Goal: Task Accomplishment & Management: Manage account settings

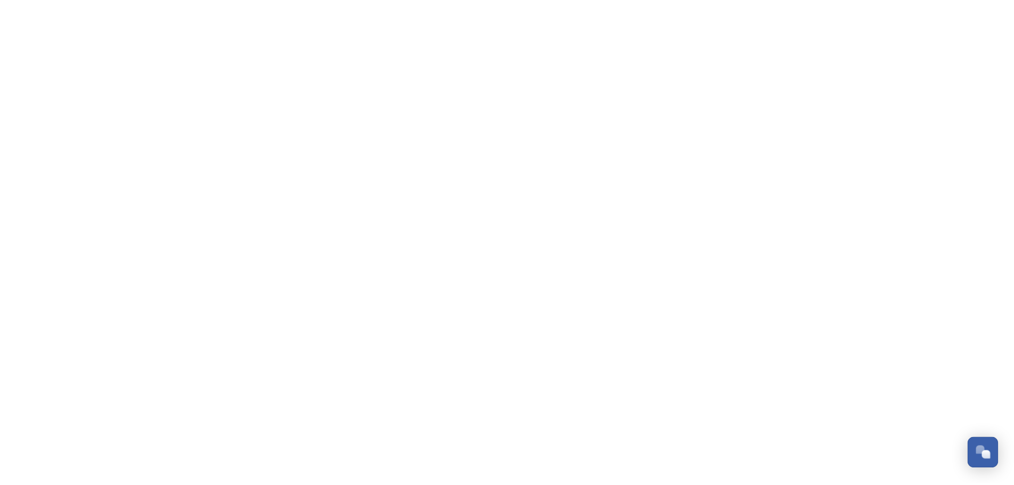
scroll to position [4356, 0]
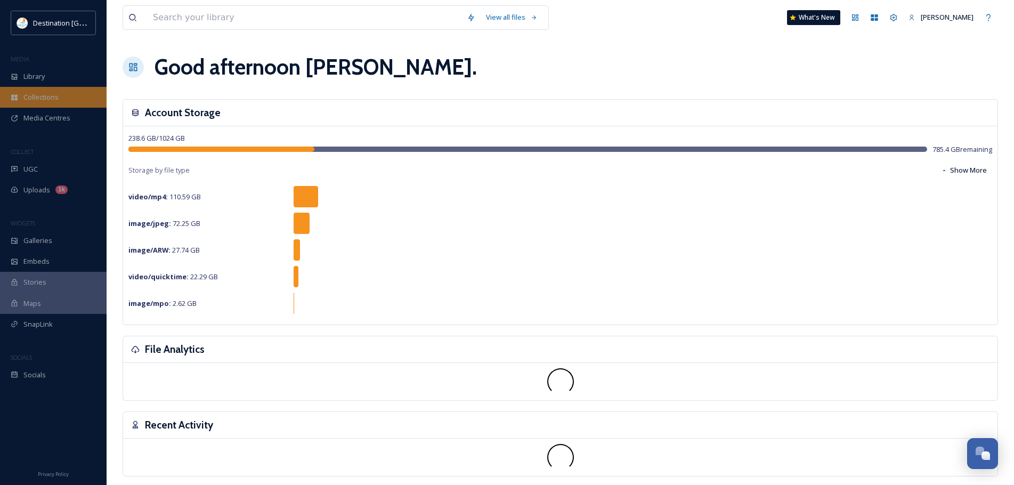
click at [42, 100] on span "Collections" at bounding box center [40, 97] width 35 height 10
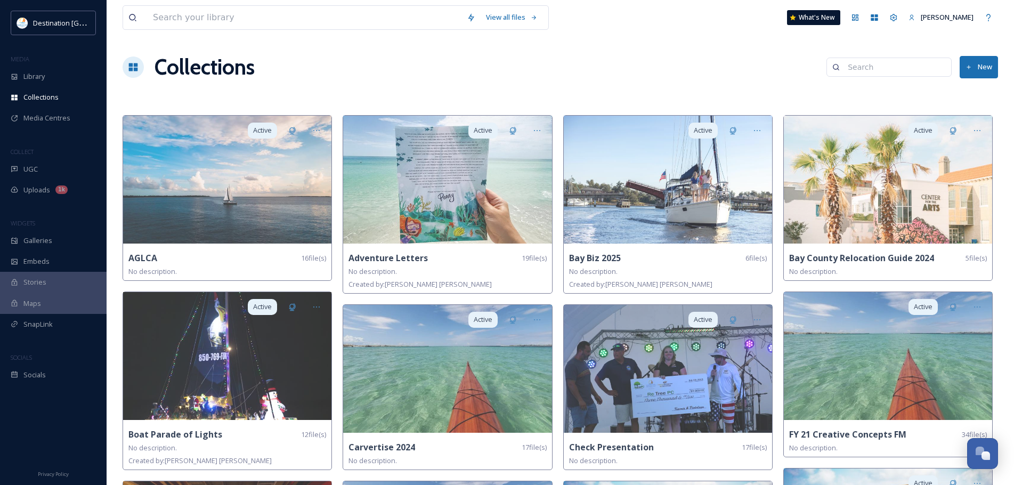
click at [985, 73] on button "New" at bounding box center [979, 67] width 38 height 22
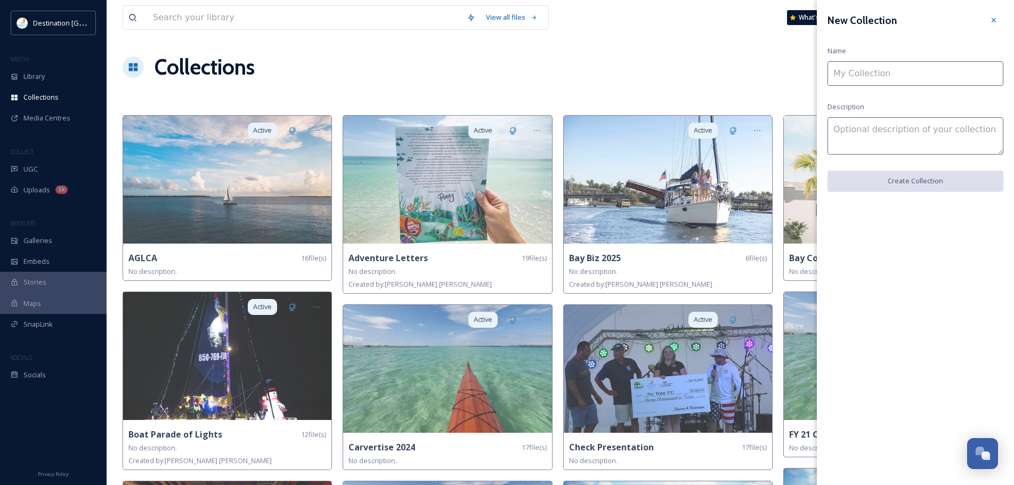
click at [902, 72] on input at bounding box center [915, 73] width 176 height 25
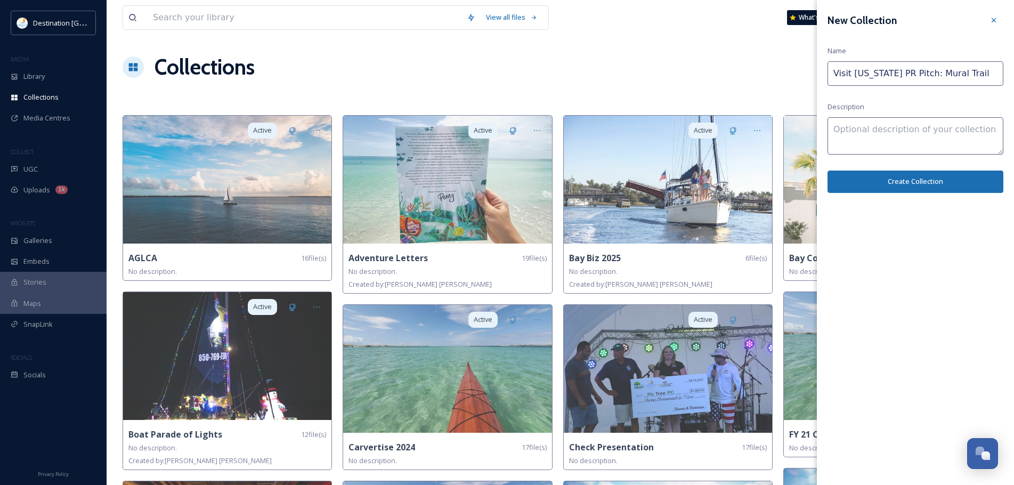
type input "Visit [US_STATE] PR Pitch: Mural Trail"
click at [919, 183] on button "Create Collection" at bounding box center [915, 182] width 176 height 22
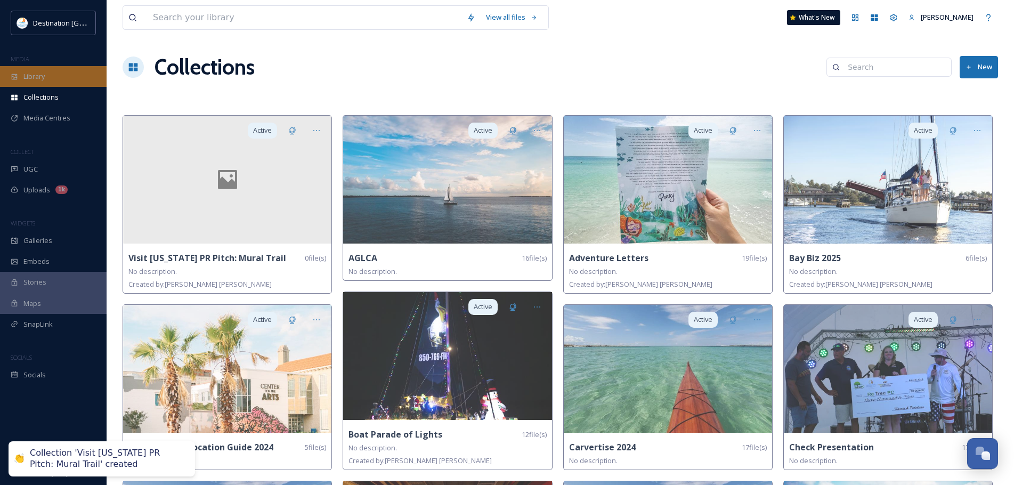
click at [57, 76] on div "Library" at bounding box center [53, 76] width 107 height 21
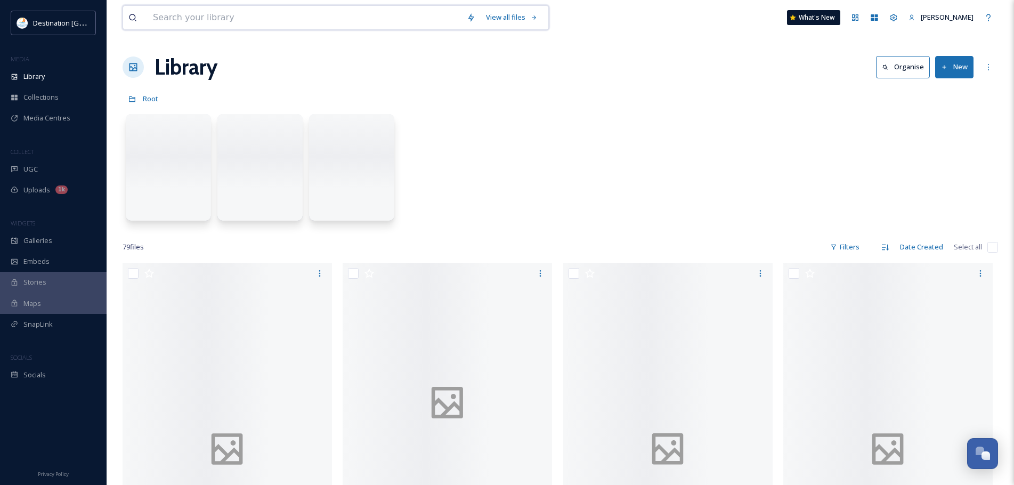
click at [186, 23] on input at bounding box center [305, 17] width 314 height 23
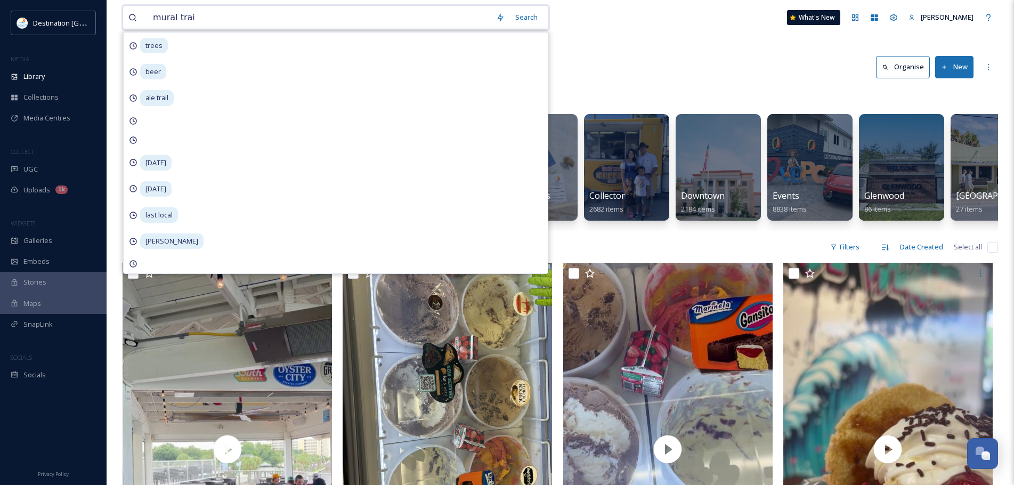
type input "mural trail"
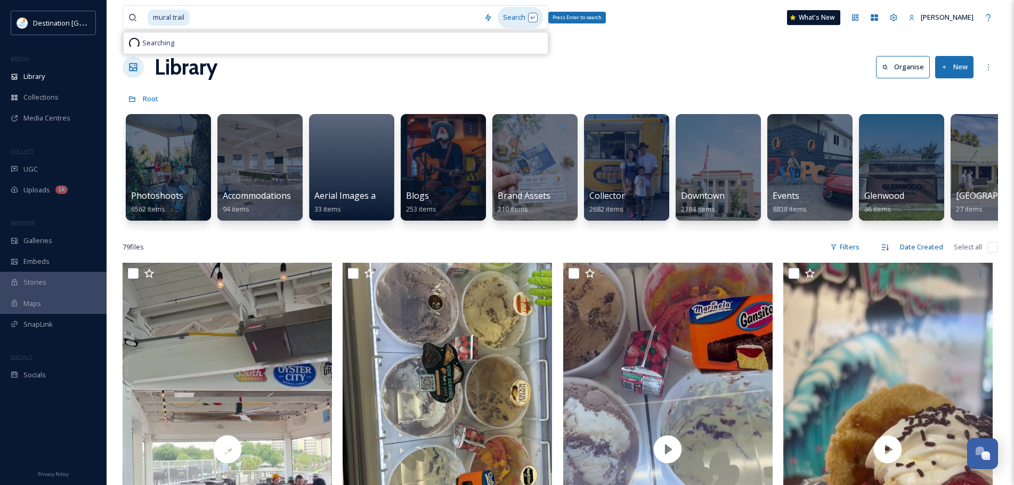
click at [505, 11] on div "Search Press Enter to search" at bounding box center [520, 17] width 45 height 21
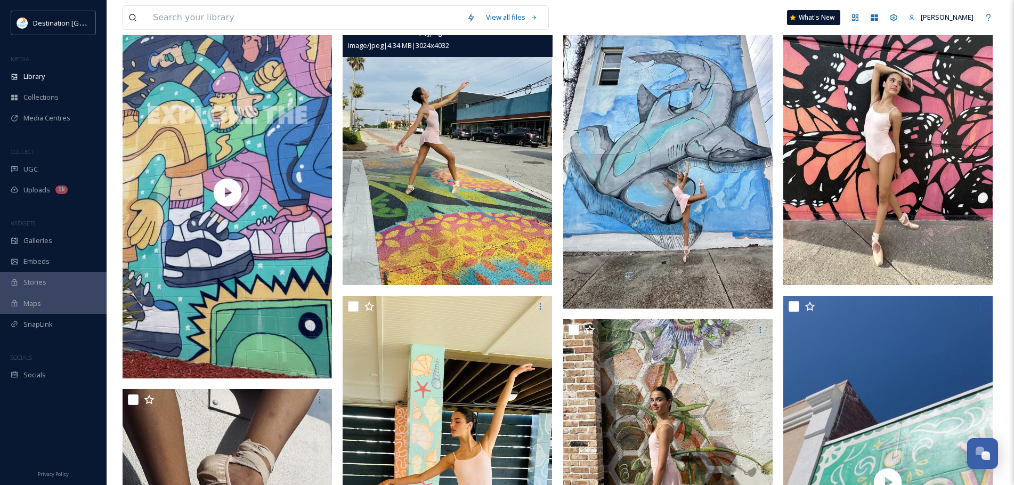
scroll to position [107, 0]
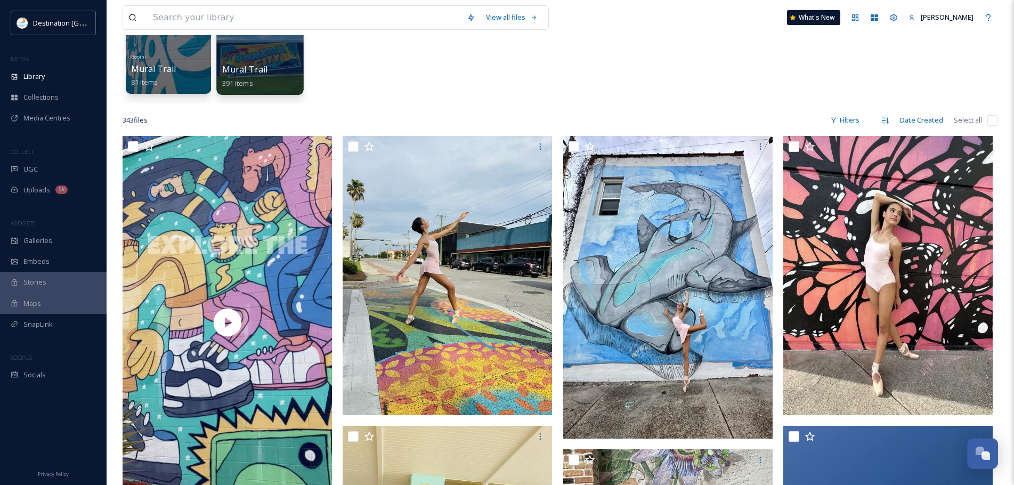
click at [270, 59] on div at bounding box center [259, 40] width 87 height 109
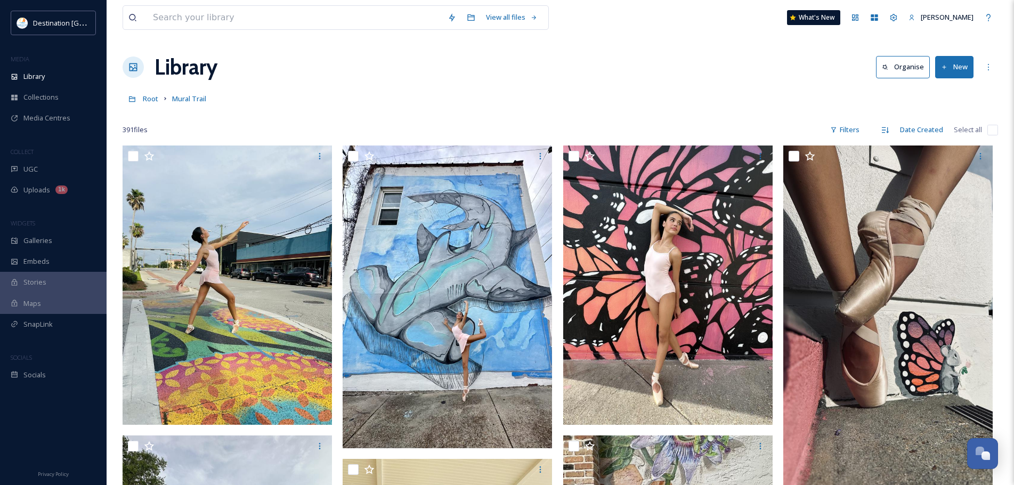
click at [857, 140] on div "Filters" at bounding box center [845, 129] width 40 height 21
click at [849, 126] on div "Filters" at bounding box center [845, 129] width 40 height 21
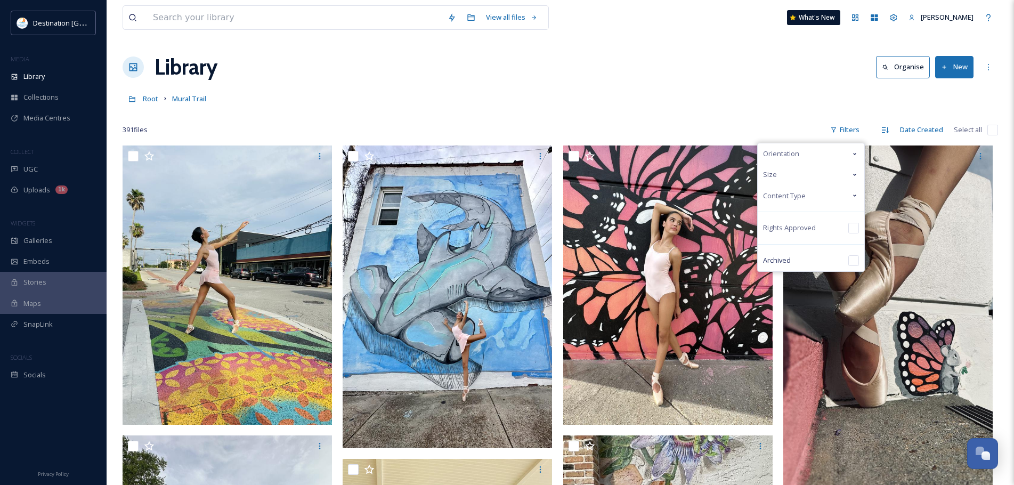
click at [815, 193] on div "Content Type" at bounding box center [811, 195] width 107 height 21
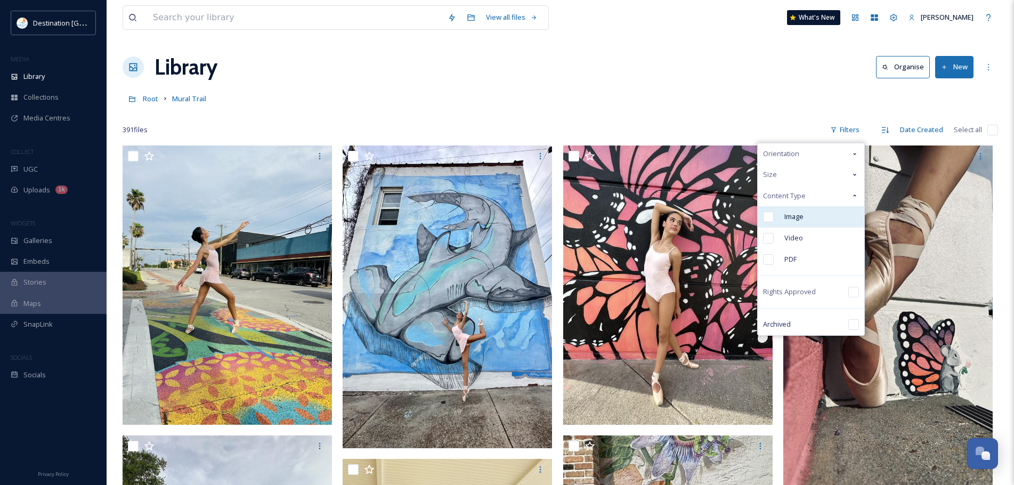
click at [811, 214] on div "Image" at bounding box center [811, 216] width 107 height 21
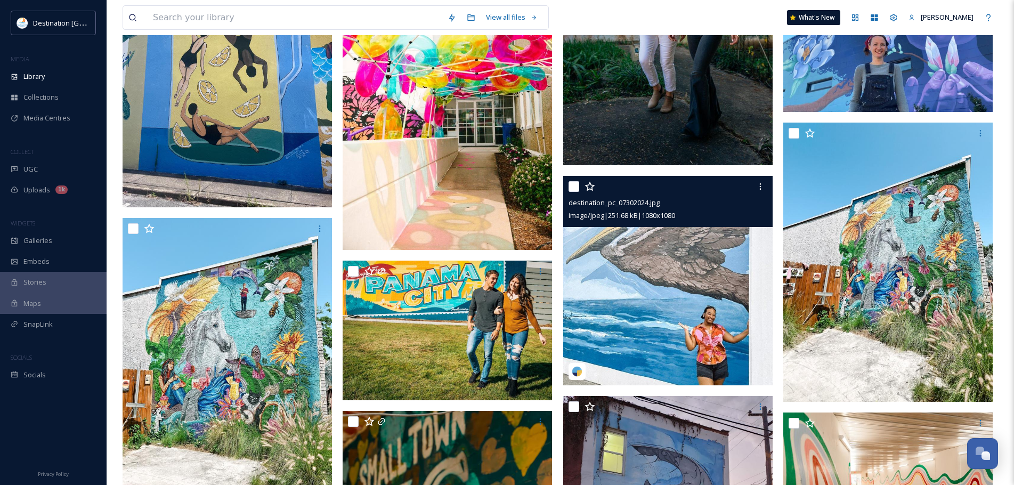
scroll to position [4689, 0]
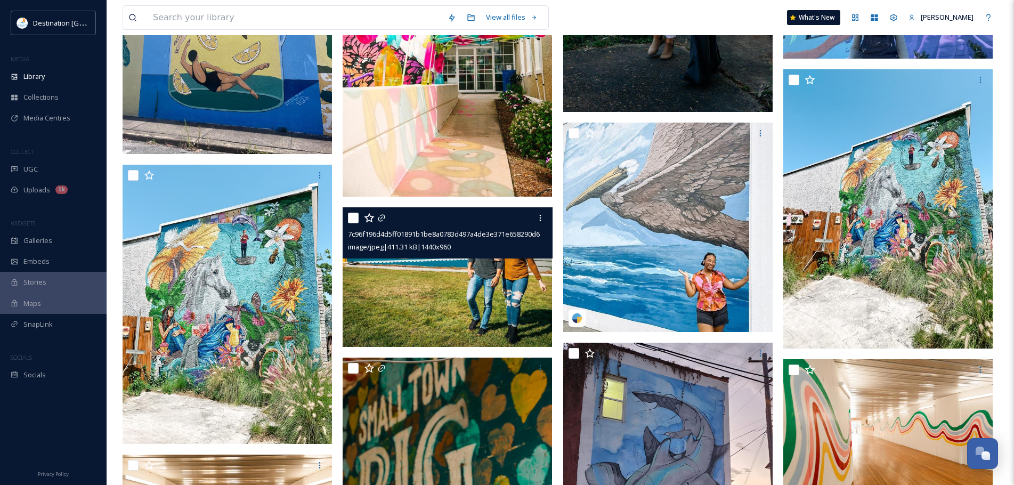
click at [354, 218] on input "checkbox" at bounding box center [353, 218] width 11 height 11
checkbox input "true"
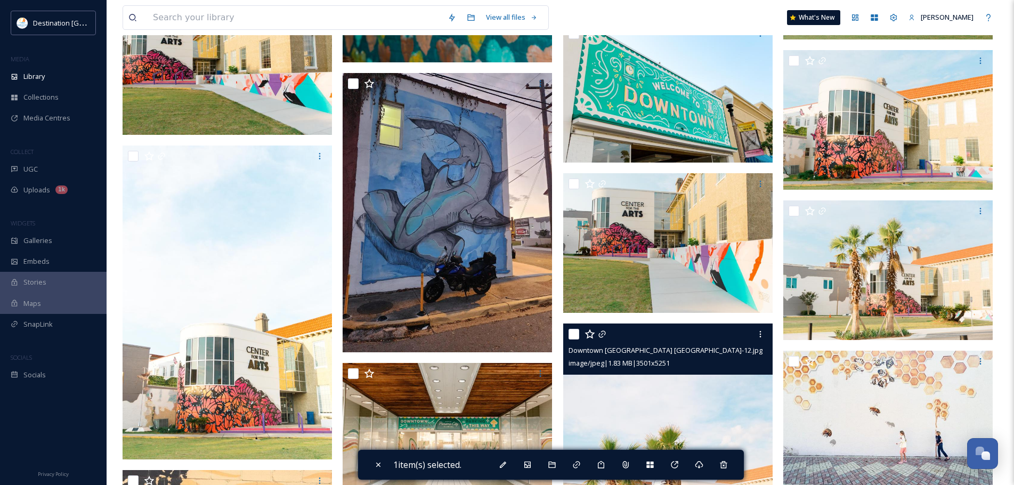
scroll to position [5275, 0]
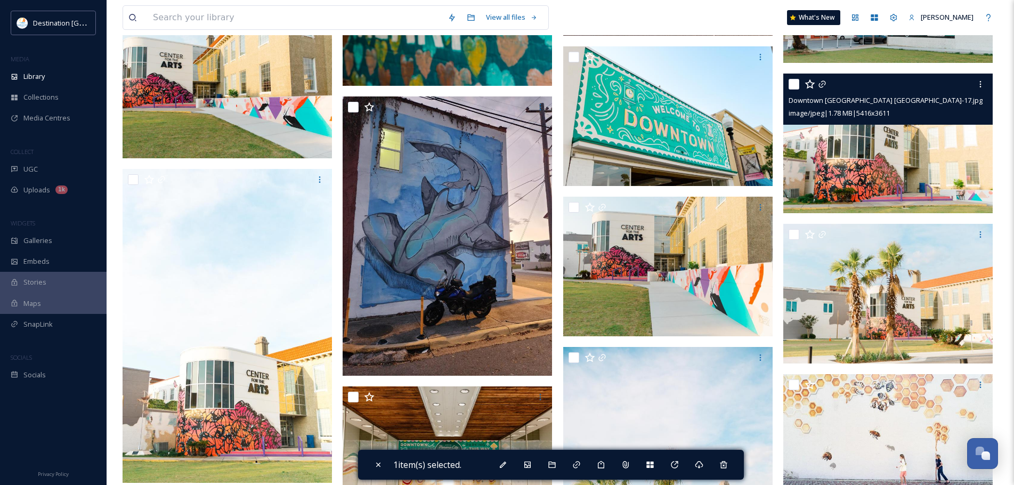
click at [792, 86] on input "checkbox" at bounding box center [794, 84] width 11 height 11
checkbox input "true"
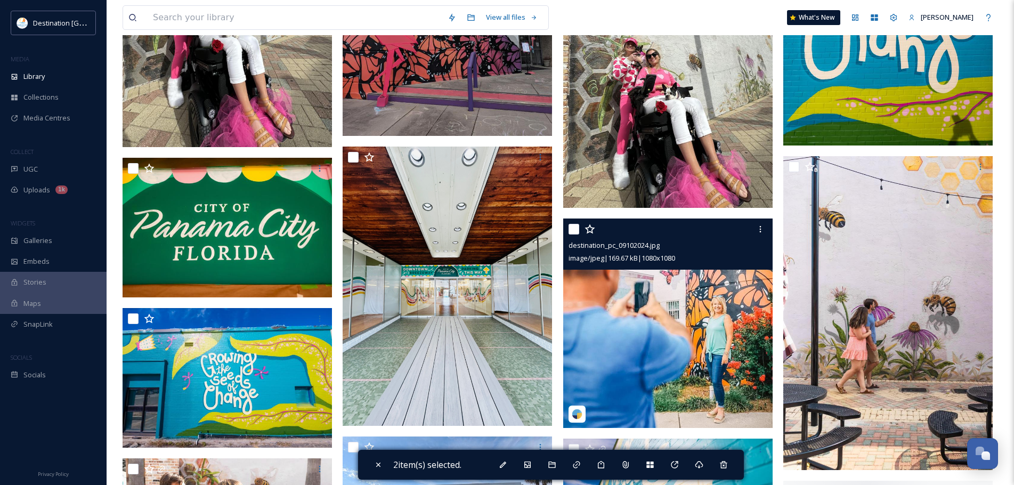
scroll to position [7460, 0]
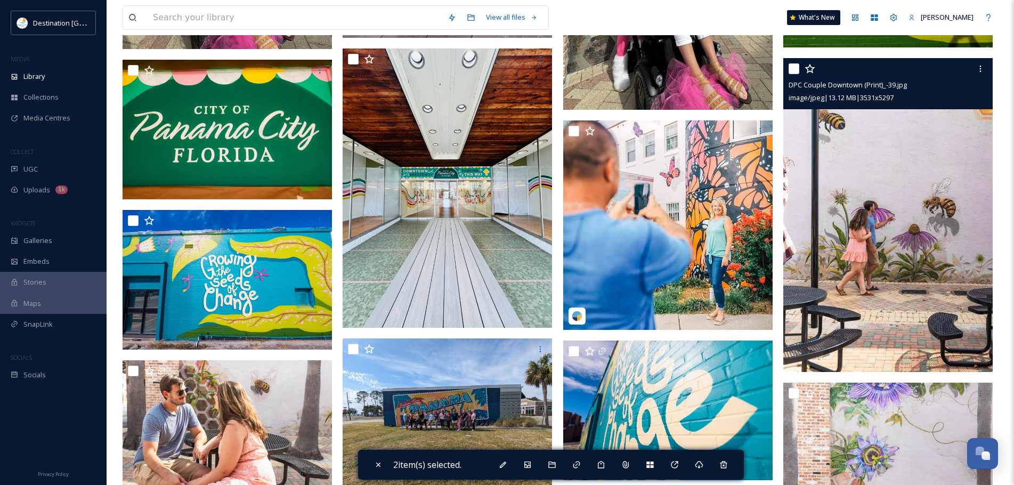
click at [790, 64] on input "checkbox" at bounding box center [794, 68] width 11 height 11
checkbox input "true"
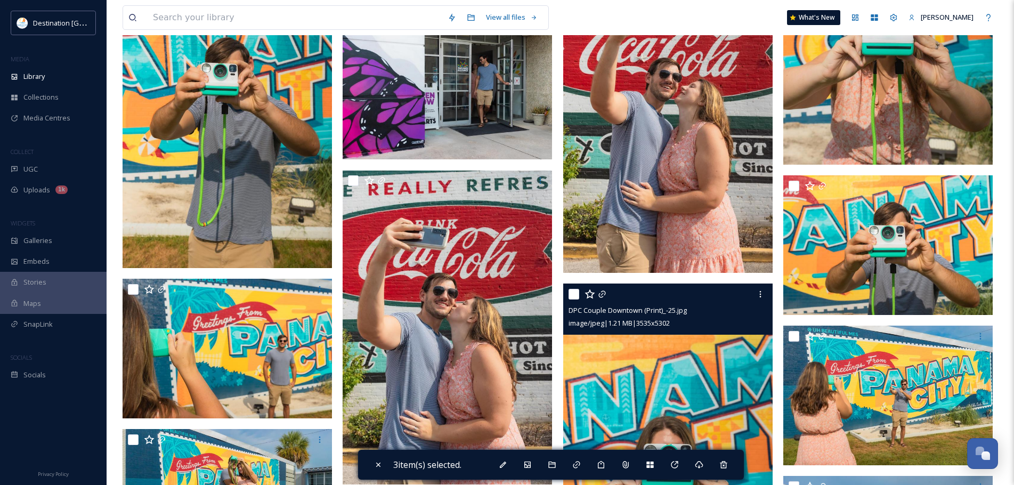
scroll to position [8845, 0]
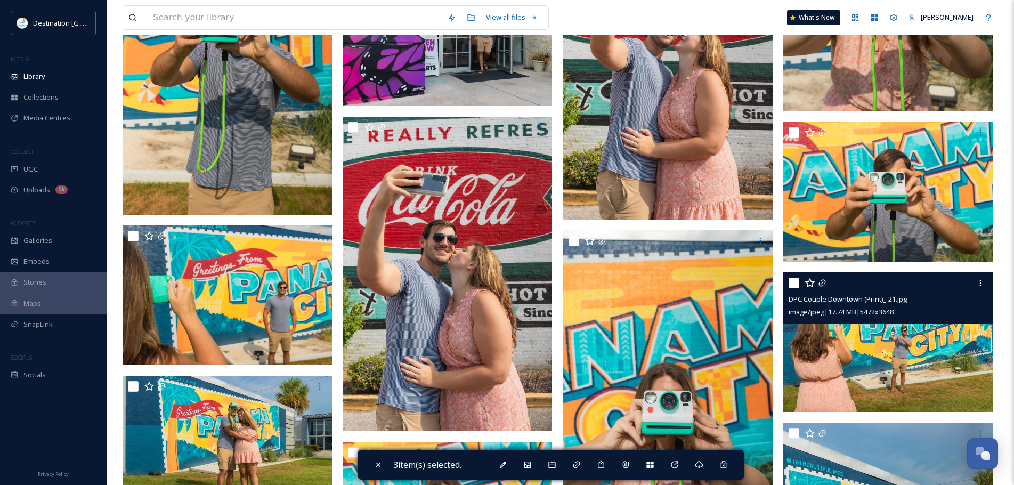
click at [865, 347] on img at bounding box center [887, 342] width 209 height 140
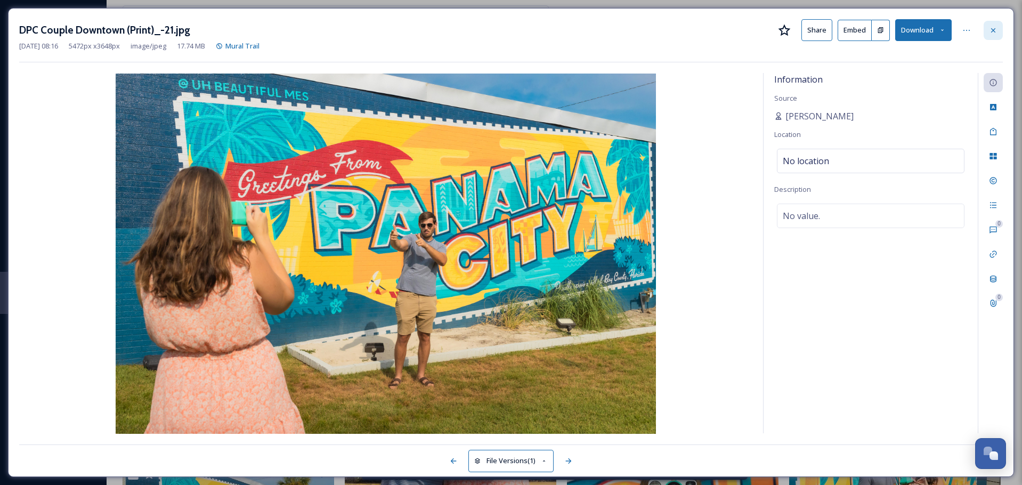
click at [996, 25] on div at bounding box center [993, 30] width 19 height 19
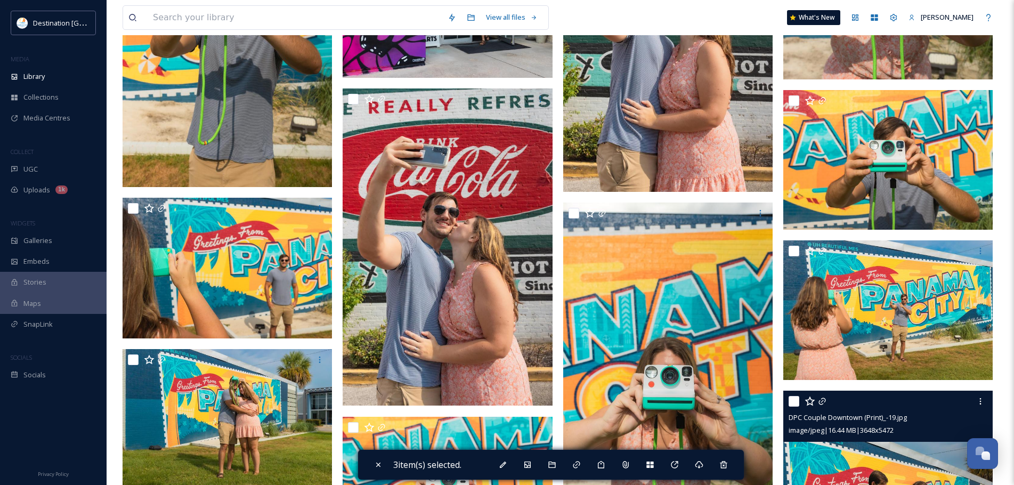
scroll to position [9165, 0]
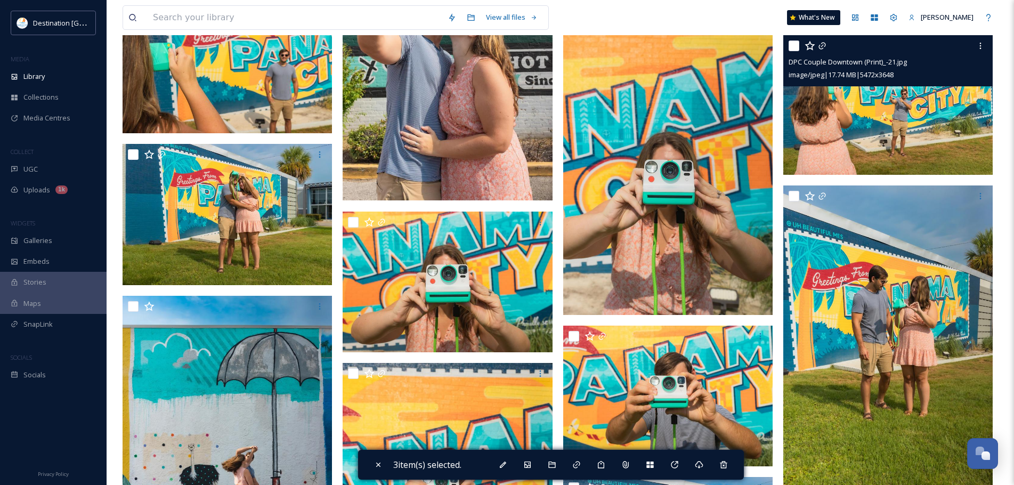
click at [794, 48] on input "checkbox" at bounding box center [794, 45] width 11 height 11
checkbox input "true"
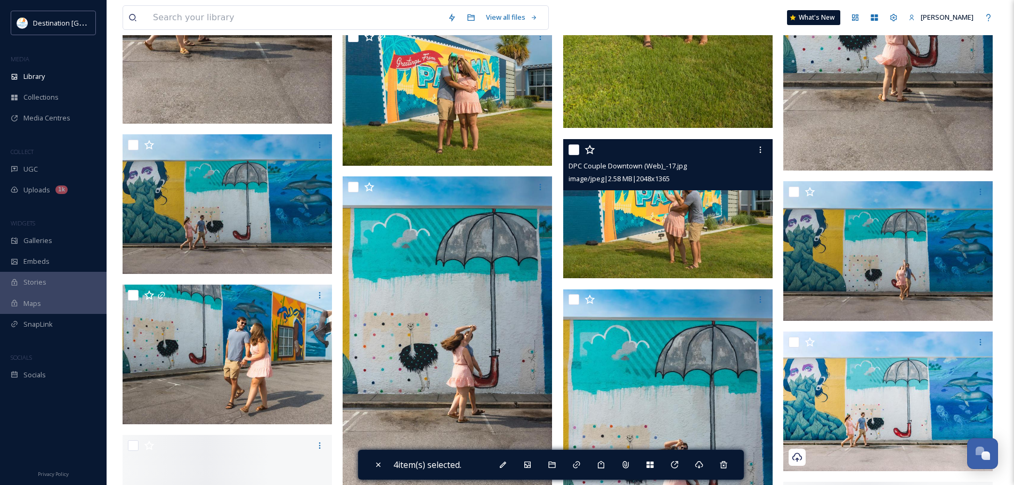
scroll to position [9911, 0]
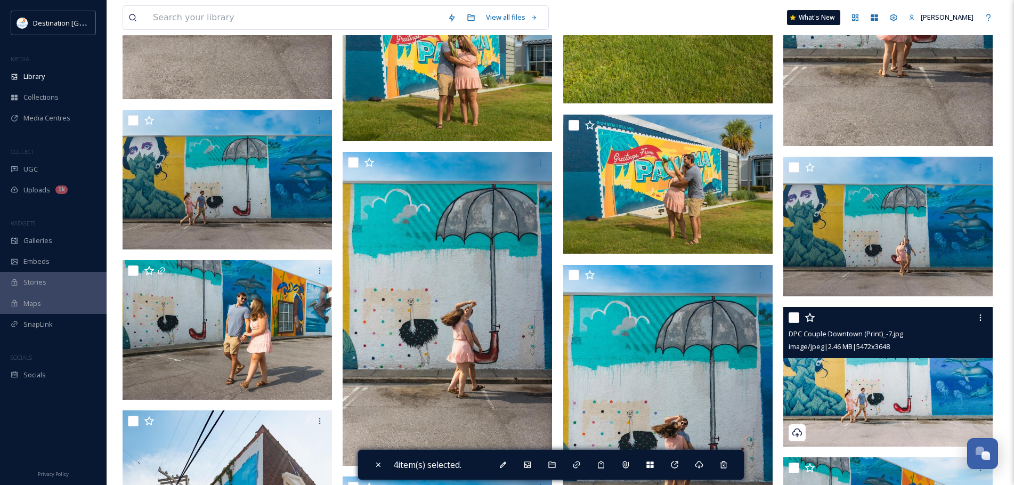
click at [793, 315] on input "checkbox" at bounding box center [794, 317] width 11 height 11
checkbox input "true"
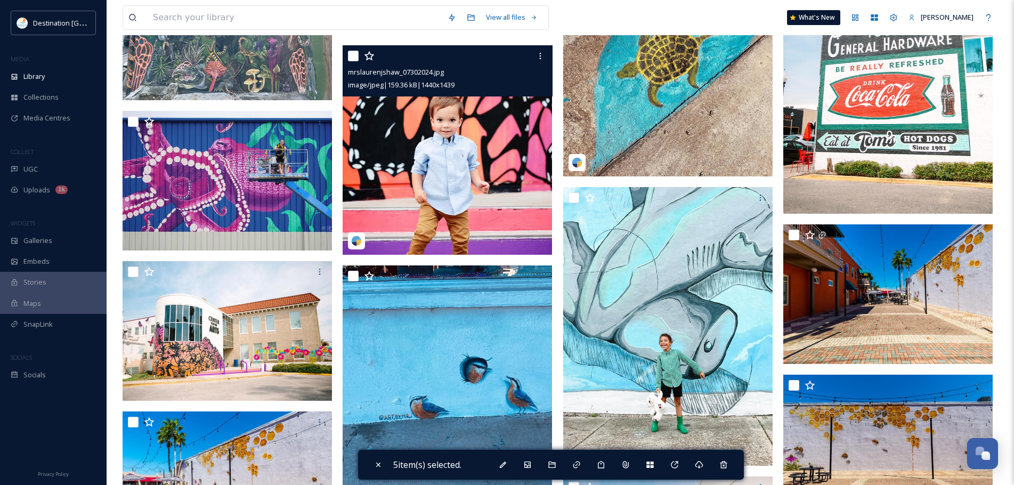
scroll to position [12362, 0]
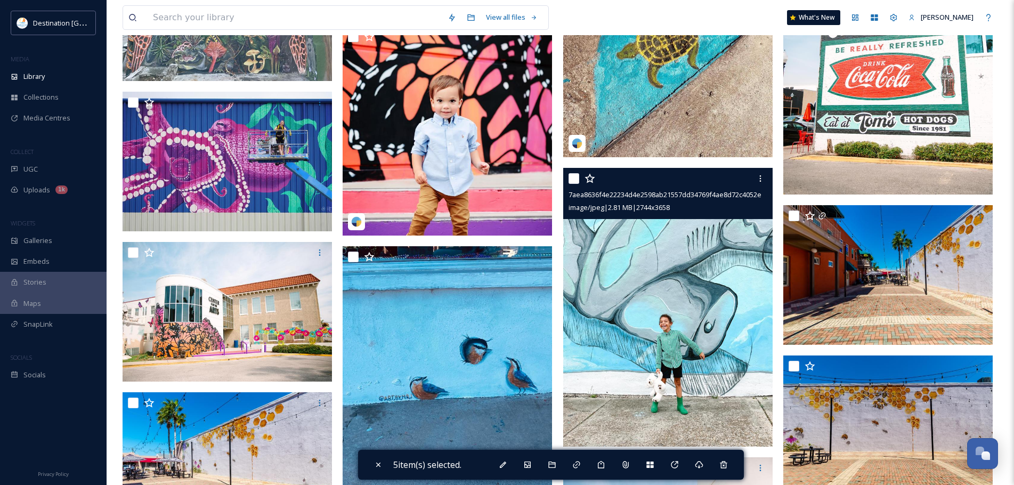
click at [571, 183] on input "checkbox" at bounding box center [574, 178] width 11 height 11
checkbox input "true"
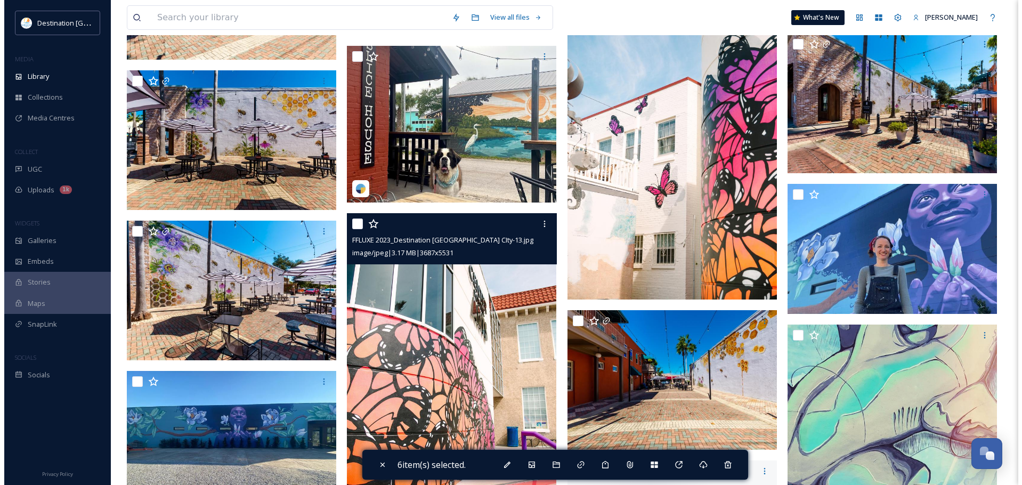
scroll to position [12894, 0]
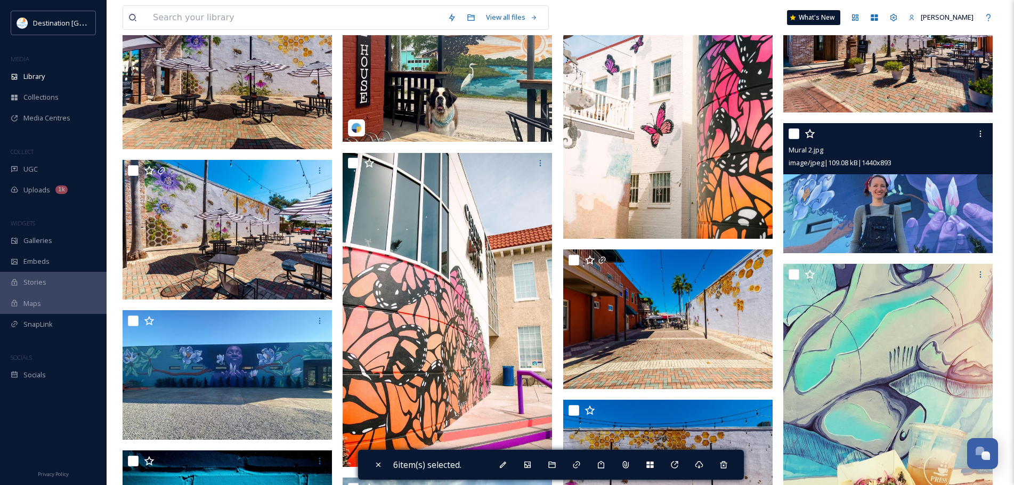
click at [793, 135] on input "checkbox" at bounding box center [794, 133] width 11 height 11
checkbox input "true"
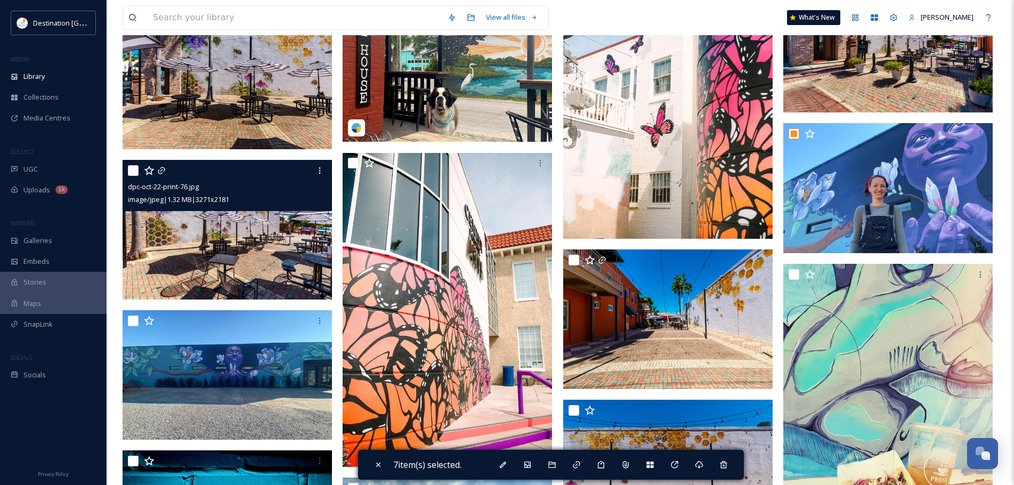
click at [132, 168] on input "checkbox" at bounding box center [133, 170] width 11 height 11
checkbox input "true"
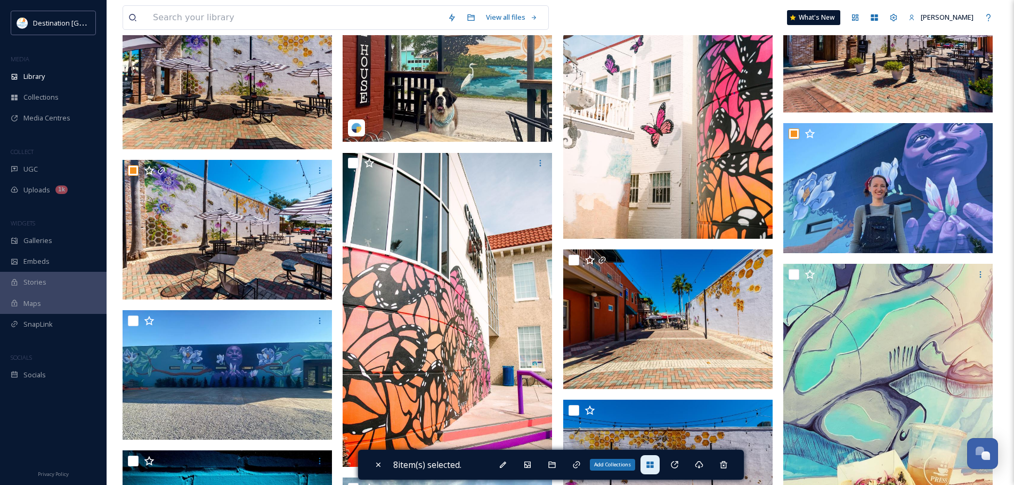
click at [651, 463] on icon at bounding box center [649, 464] width 7 height 6
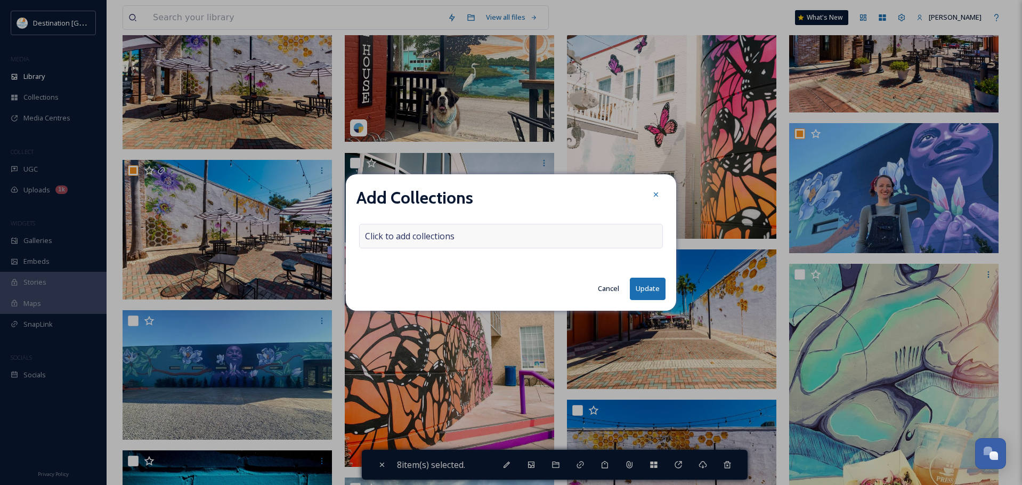
click at [490, 236] on div "Click to add collections" at bounding box center [511, 236] width 304 height 25
click at [490, 236] on div at bounding box center [511, 236] width 304 height 25
click at [607, 291] on button "Cancel" at bounding box center [609, 288] width 32 height 21
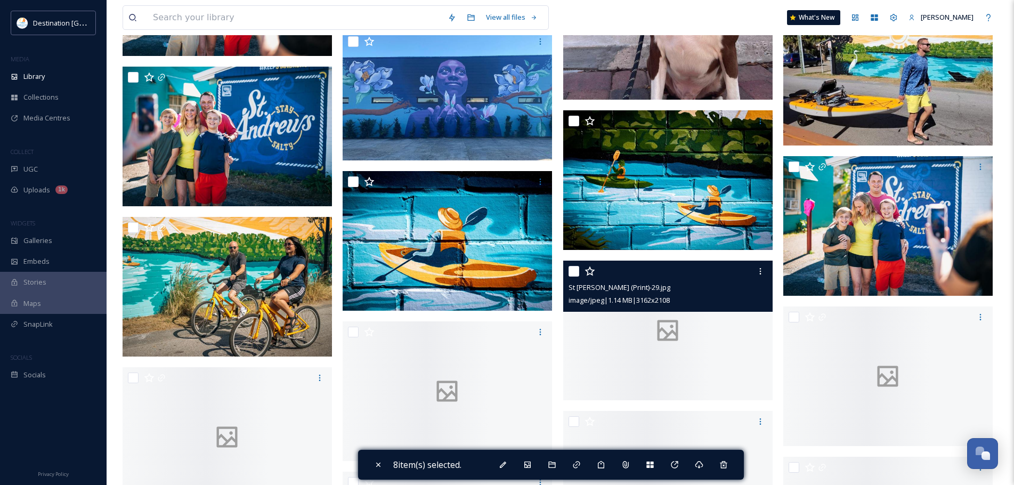
scroll to position [14067, 0]
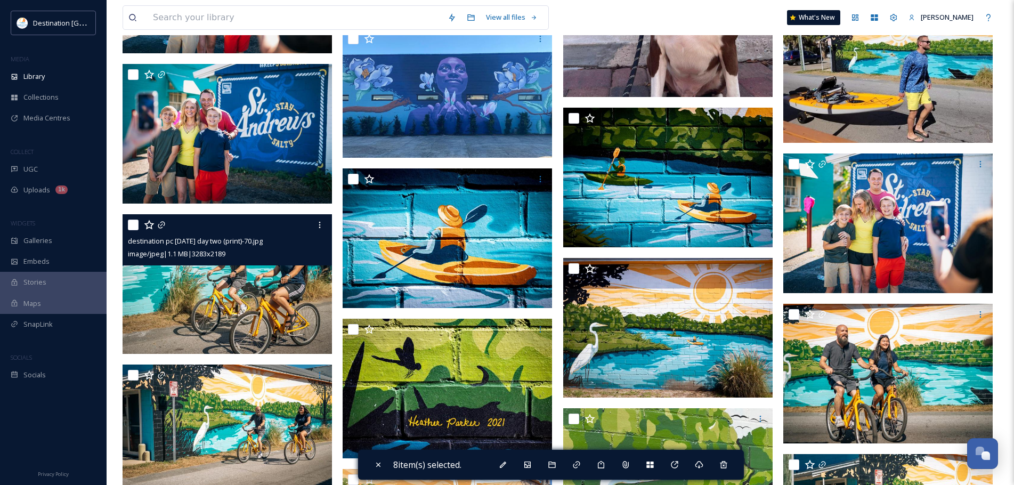
click at [133, 223] on input "checkbox" at bounding box center [133, 225] width 11 height 11
checkbox input "true"
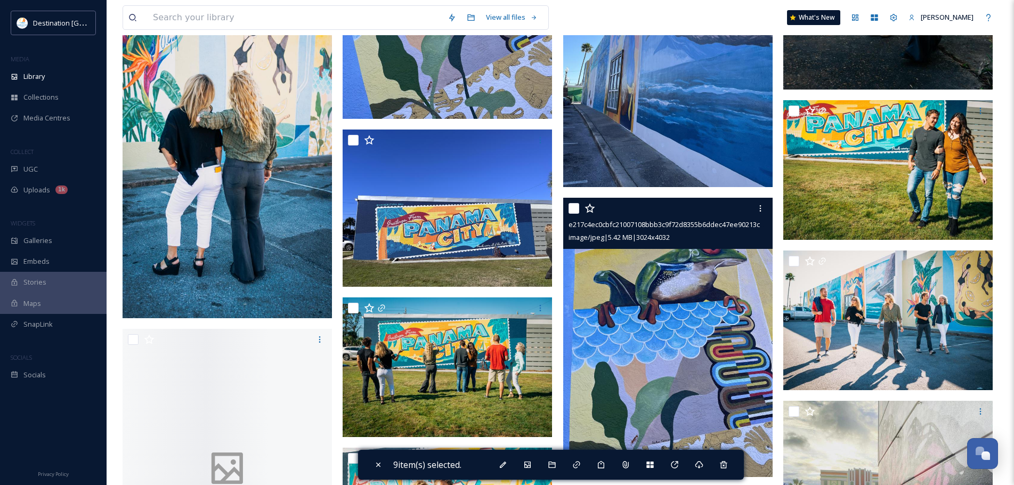
scroll to position [16091, 0]
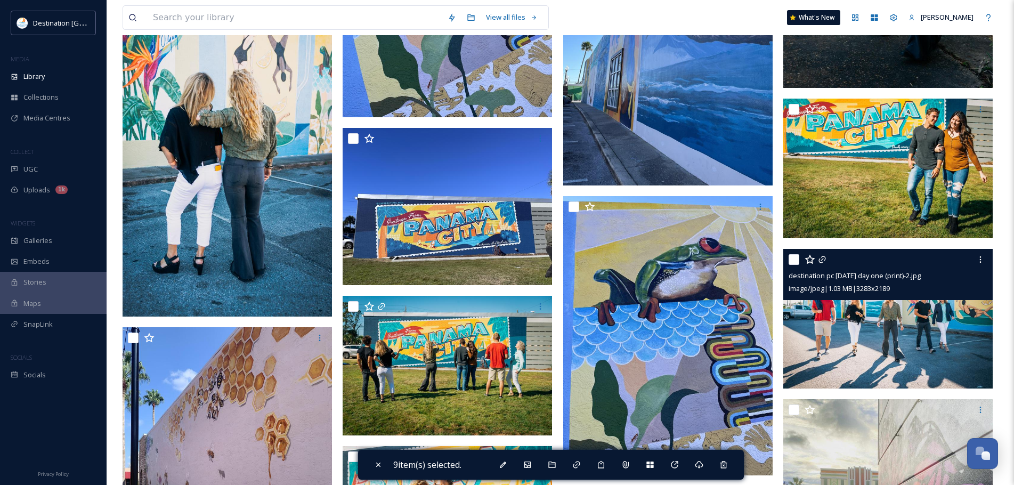
click at [797, 262] on input "checkbox" at bounding box center [794, 259] width 11 height 11
checkbox input "true"
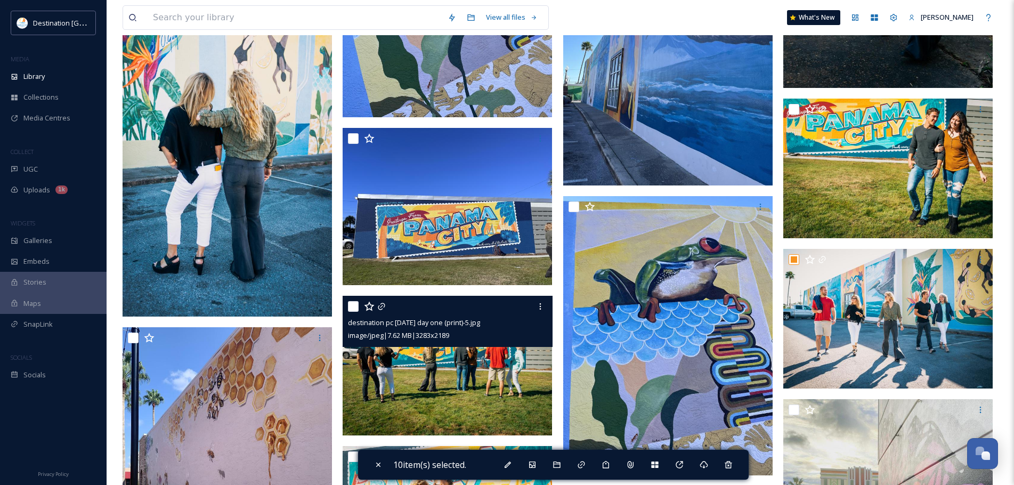
click at [351, 308] on input "checkbox" at bounding box center [353, 306] width 11 height 11
checkbox input "true"
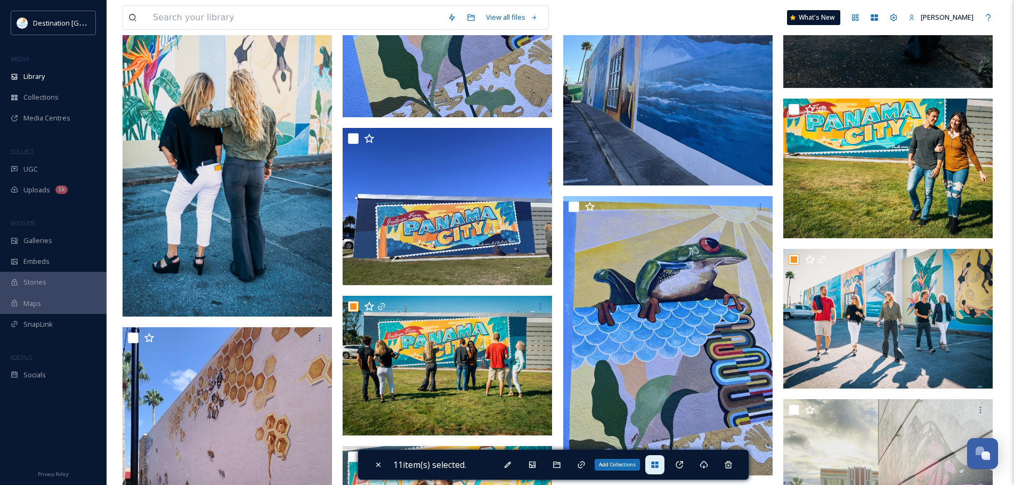
click at [659, 465] on icon at bounding box center [655, 464] width 9 height 9
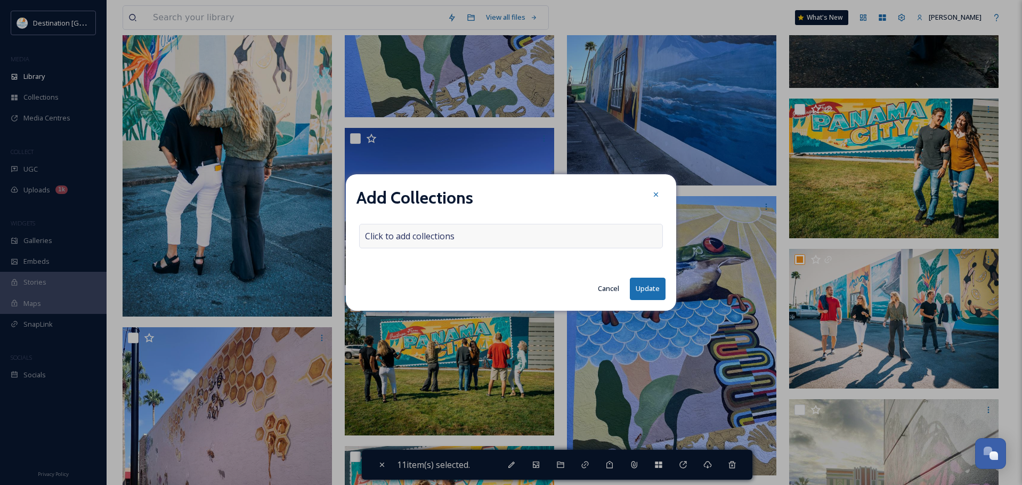
click at [416, 246] on div "Click to add collections" at bounding box center [511, 236] width 304 height 25
click at [411, 240] on input at bounding box center [418, 235] width 117 height 23
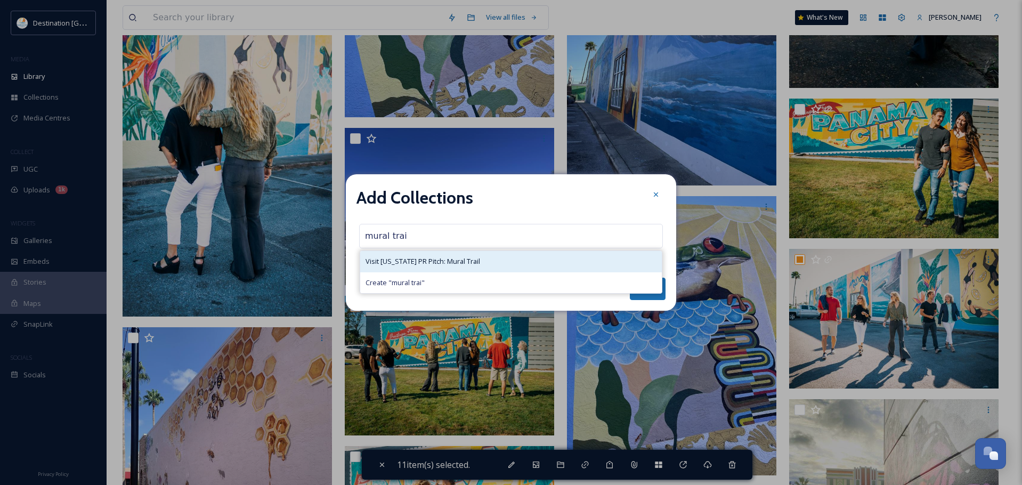
type input "mural trai"
click at [411, 256] on div "Visit [US_STATE] PR Pitch: Mural Trail" at bounding box center [511, 261] width 302 height 21
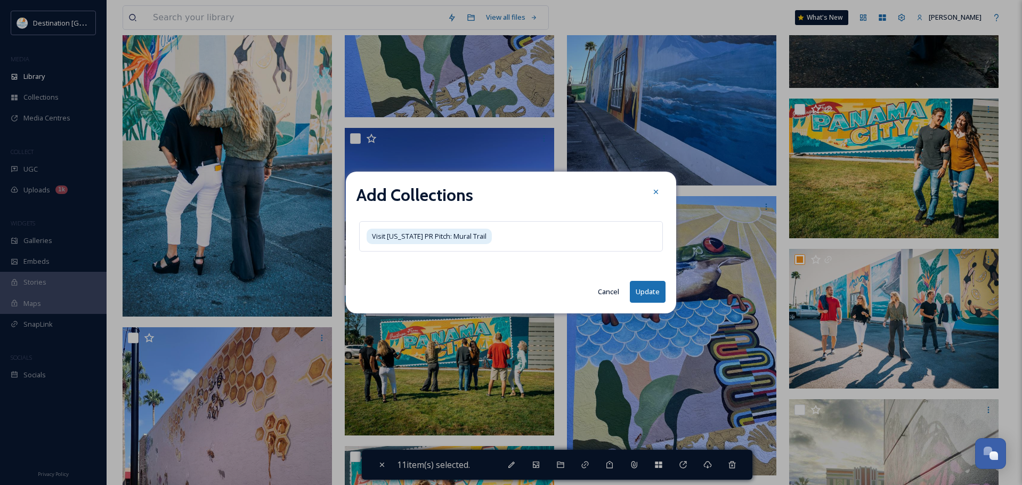
click at [642, 280] on div "Add Collections Visit [US_STATE] PR Pitch: Mural Trail Cancel Update" at bounding box center [511, 243] width 330 height 142
click at [647, 292] on button "Update" at bounding box center [648, 292] width 36 height 22
checkbox input "false"
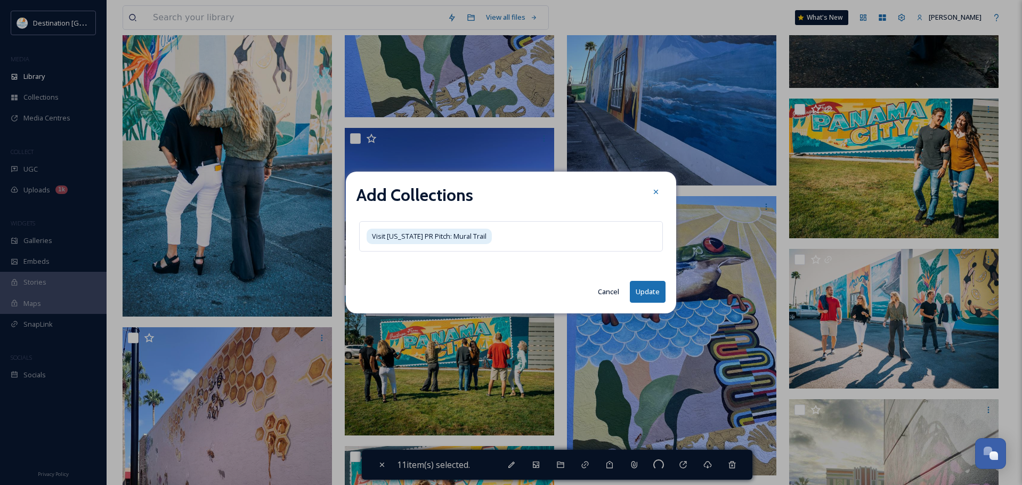
checkbox input "false"
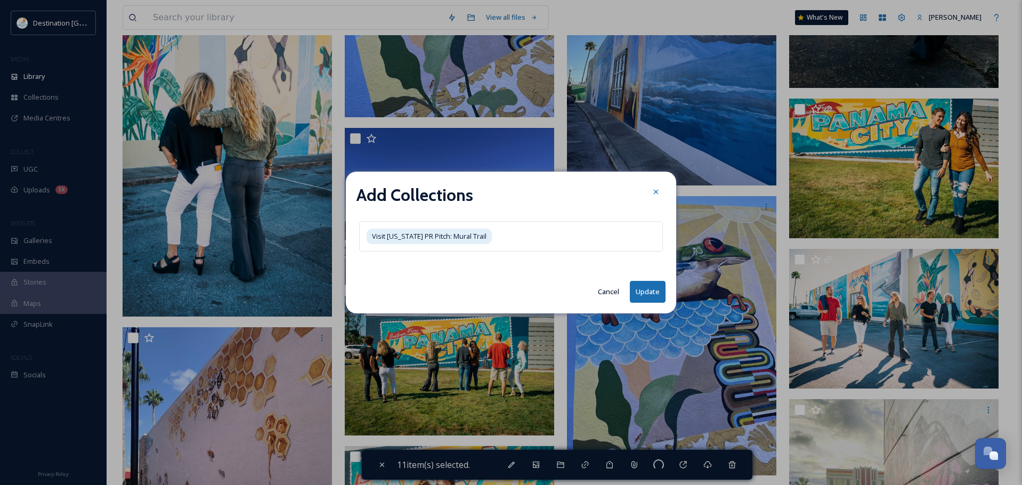
checkbox input "false"
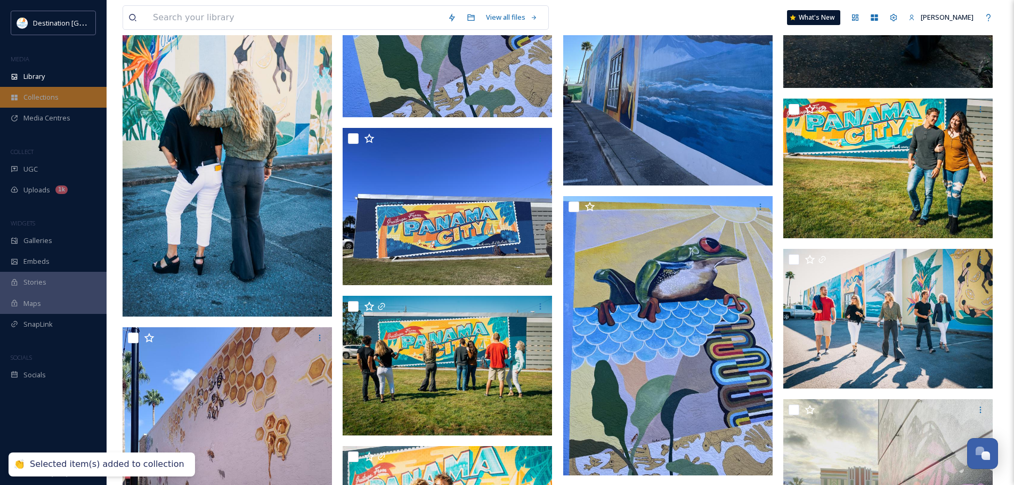
click at [51, 100] on span "Collections" at bounding box center [40, 97] width 35 height 10
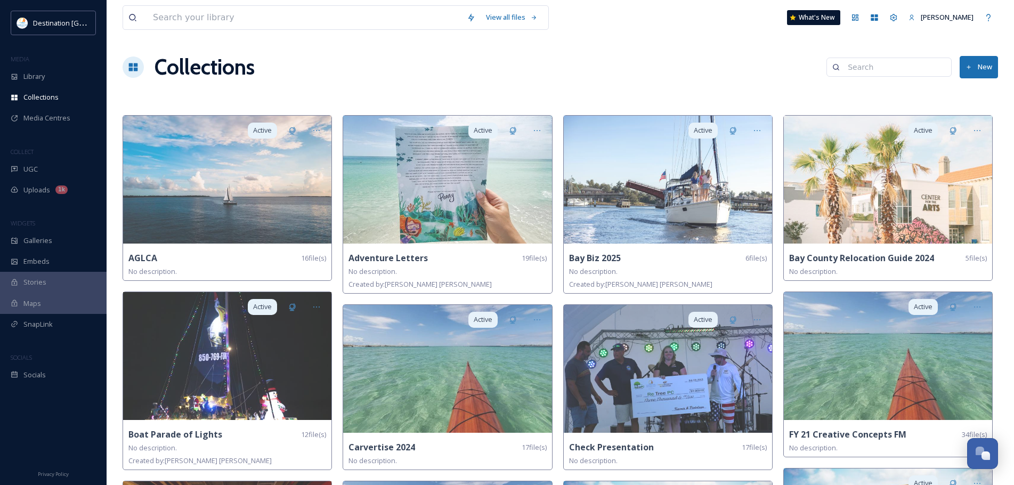
click at [869, 67] on input at bounding box center [893, 66] width 103 height 21
type input "mural"
click at [923, 88] on strong "Visit [US_STATE] PR Pitch: Mural Trail" at bounding box center [880, 90] width 129 height 10
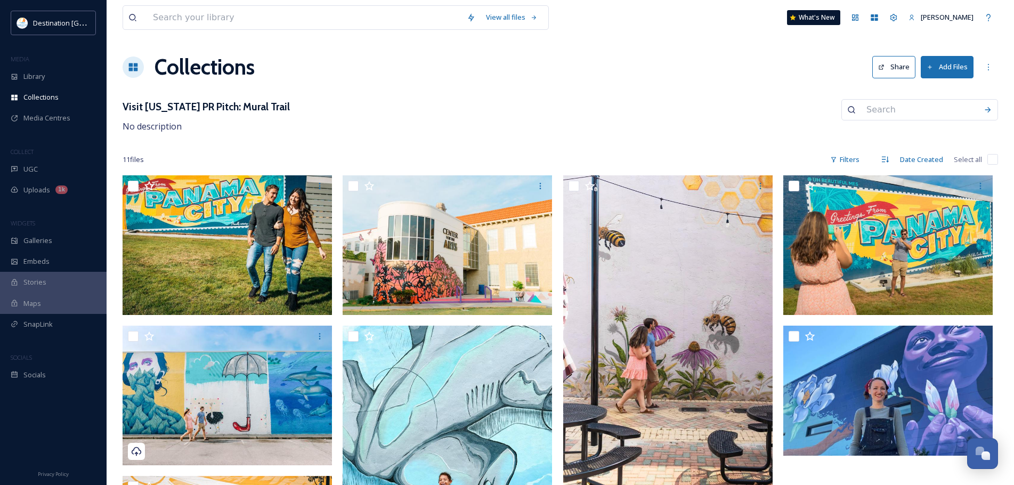
click at [892, 58] on button "Share" at bounding box center [893, 67] width 43 height 22
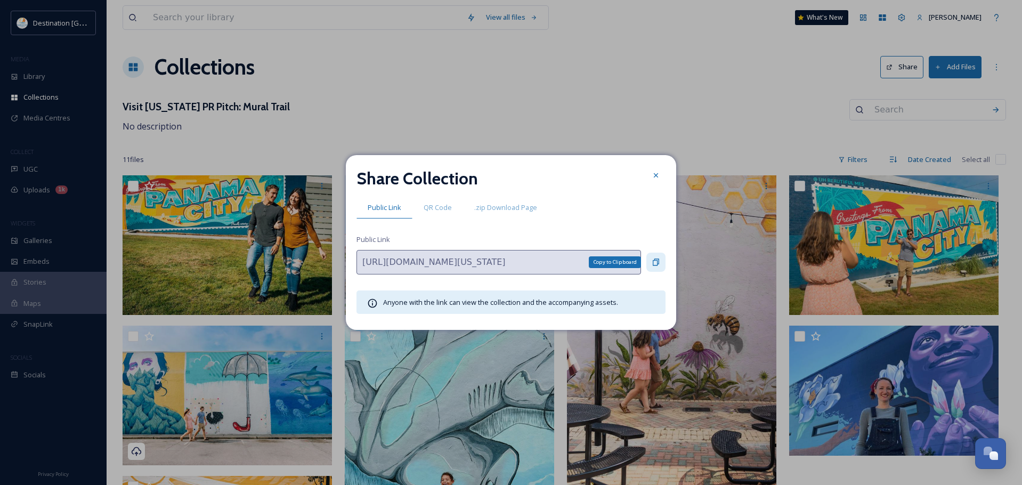
click at [649, 266] on div "Copy to Clipboard" at bounding box center [655, 262] width 19 height 19
click at [663, 262] on div "Copy to Clipboard" at bounding box center [655, 262] width 19 height 19
